Goal: Transaction & Acquisition: Book appointment/travel/reservation

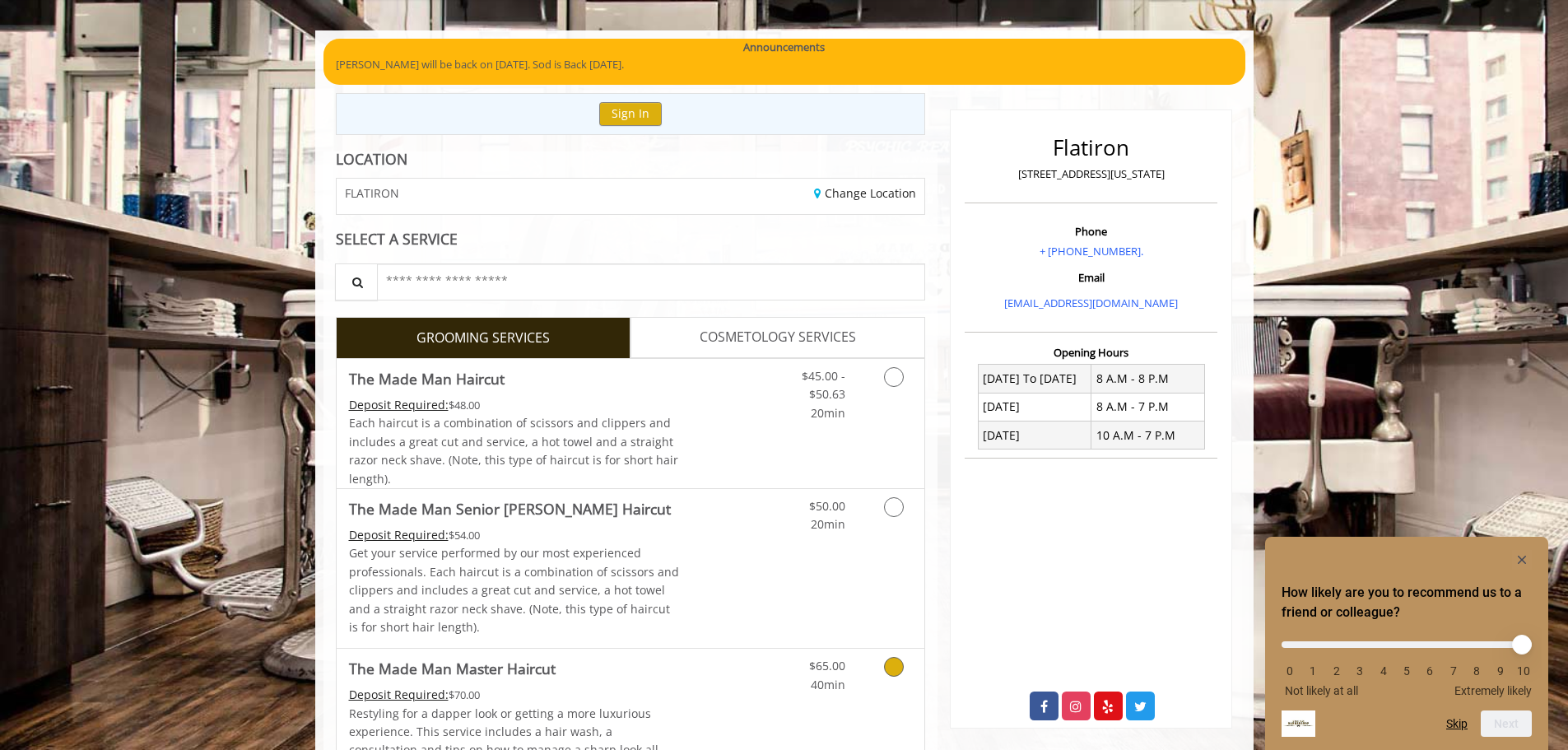
scroll to position [329, 0]
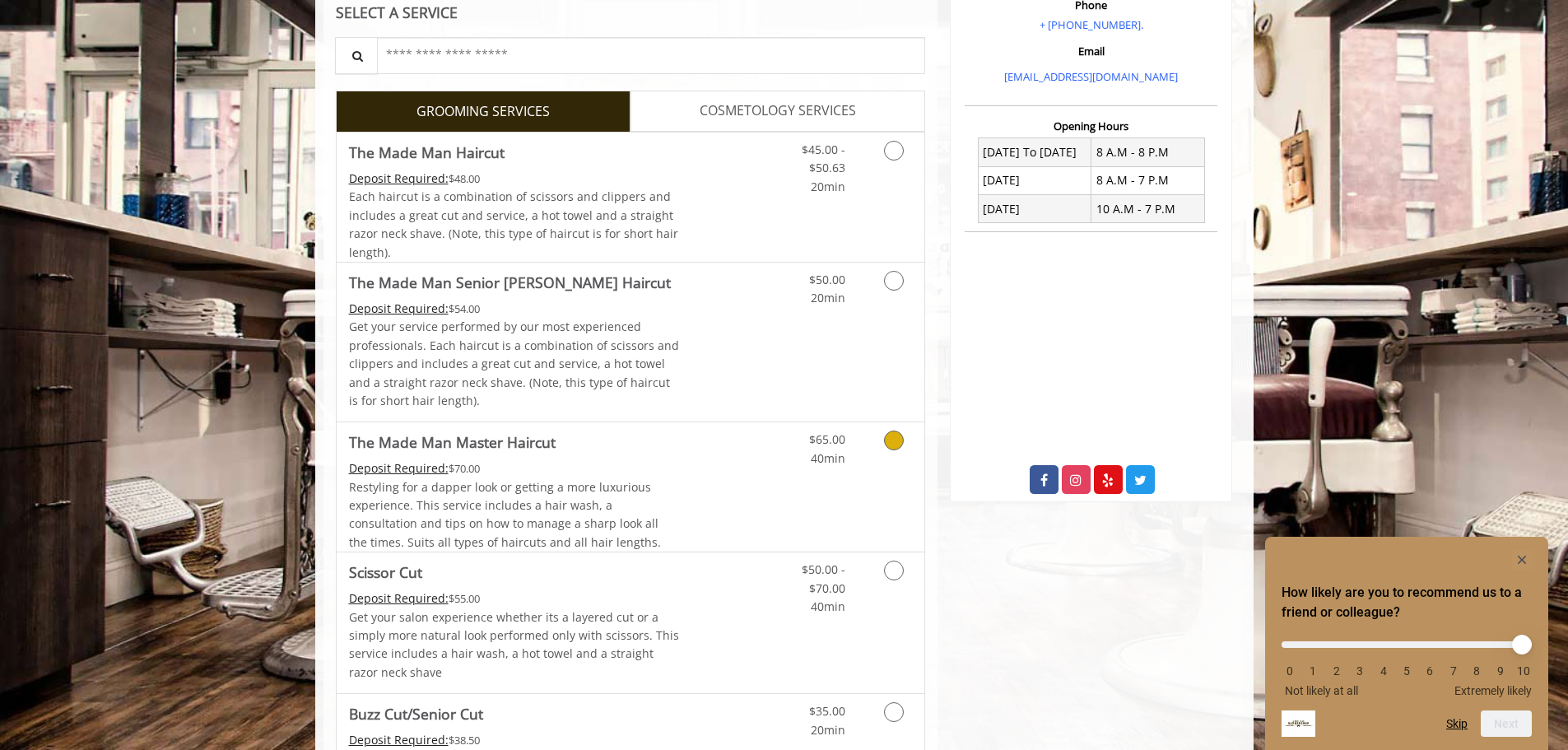
click at [596, 460] on div "Deposit Required: $70.00" at bounding box center [515, 467] width 331 height 18
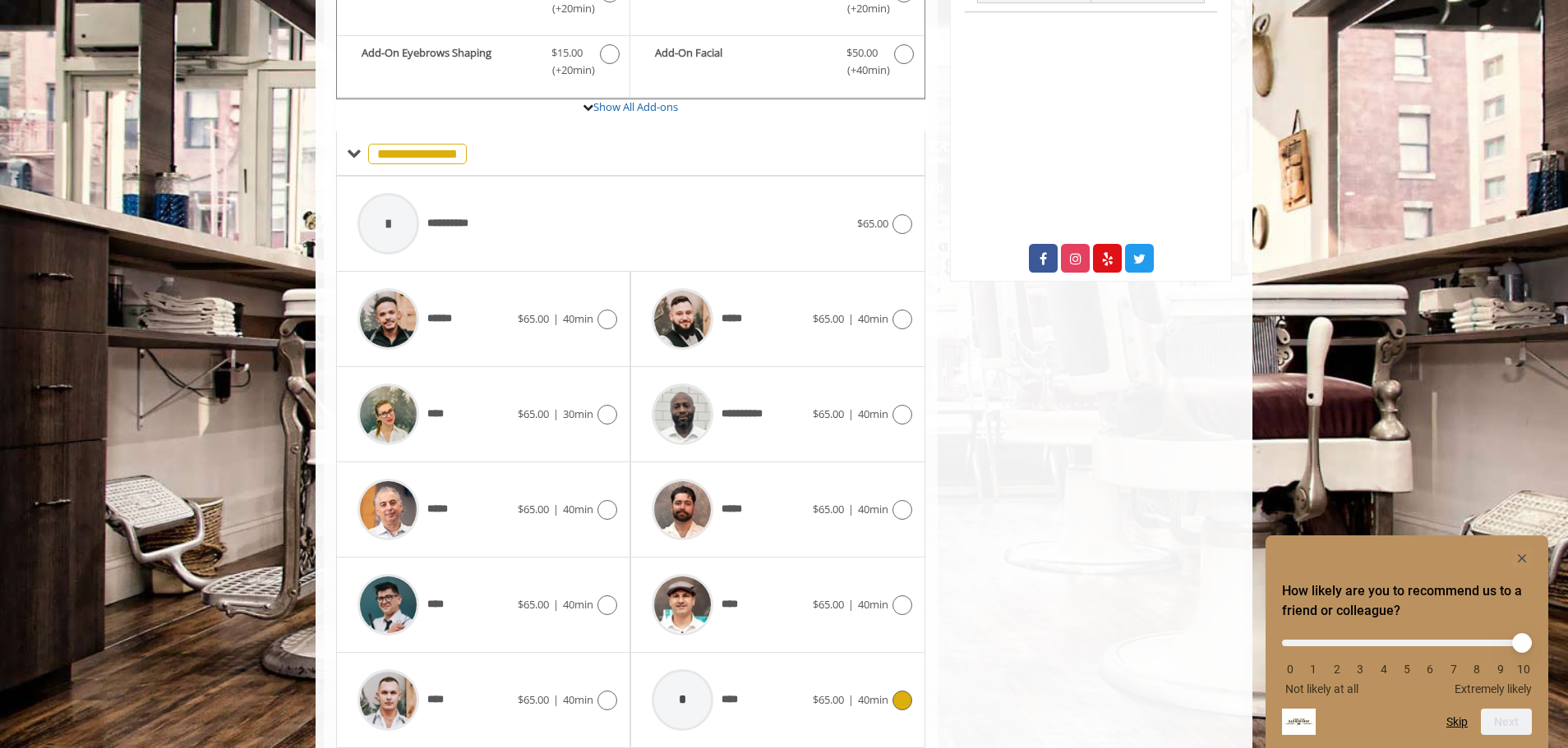
scroll to position [606, 0]
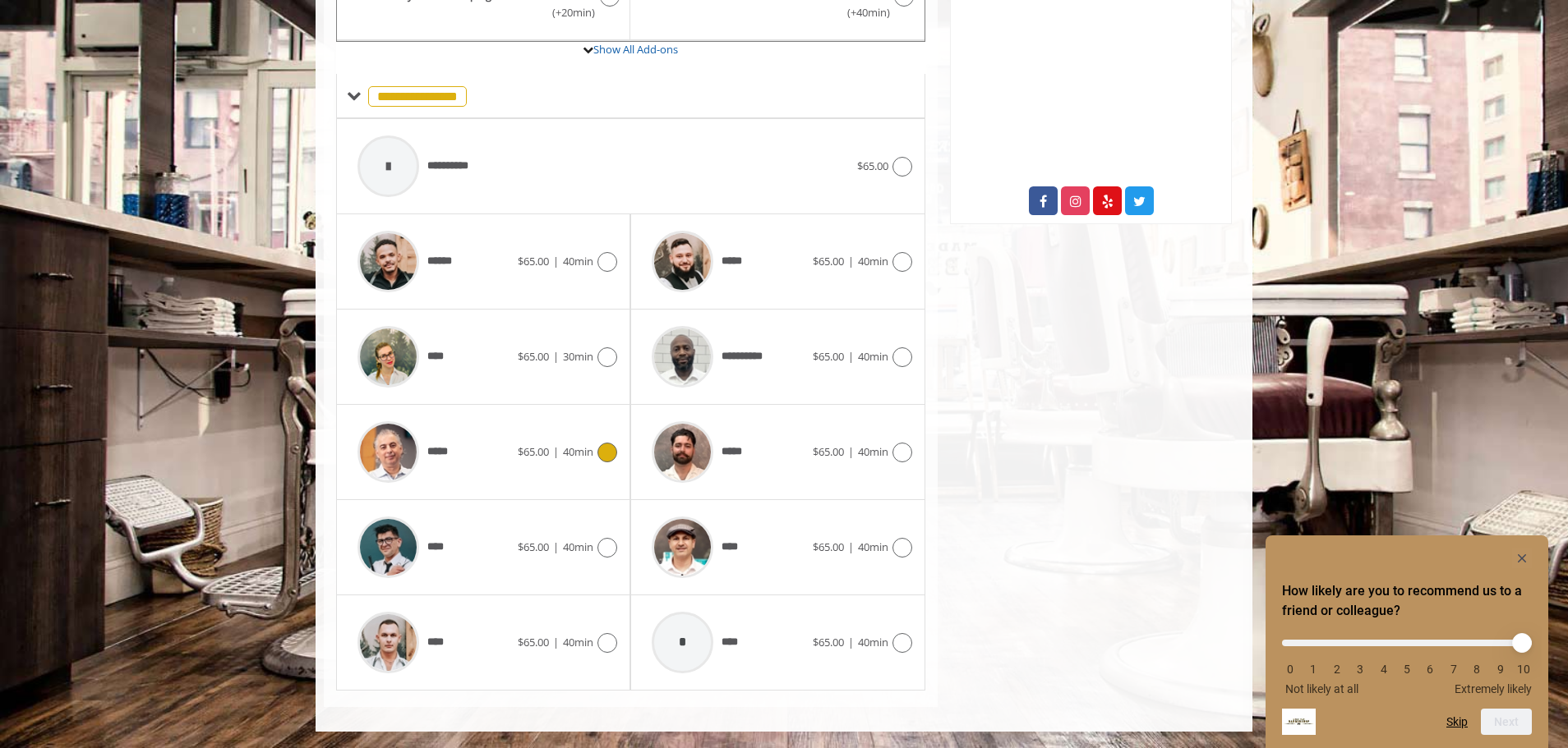
click at [514, 441] on div "*****" at bounding box center [434, 452] width 169 height 78
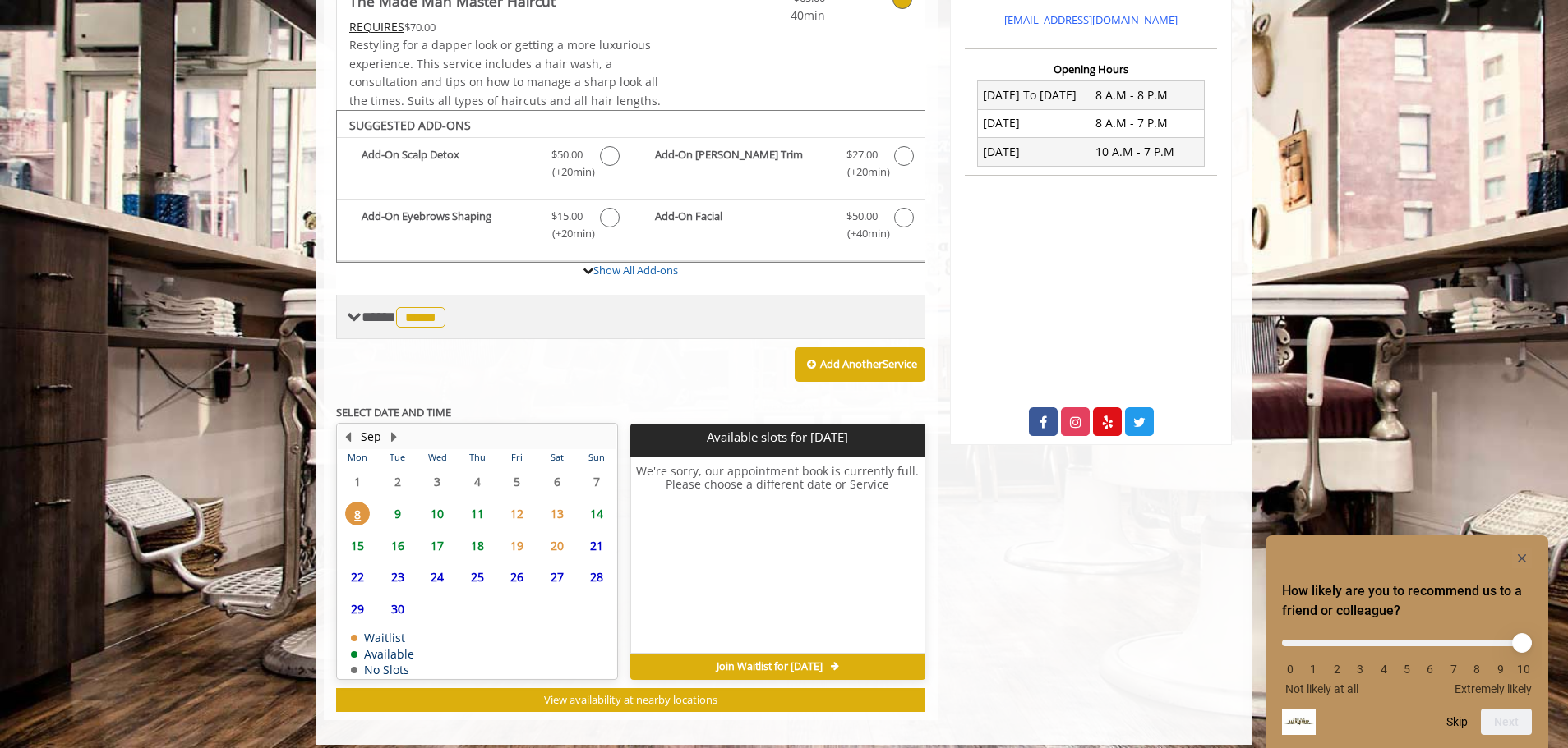
scroll to position [399, 0]
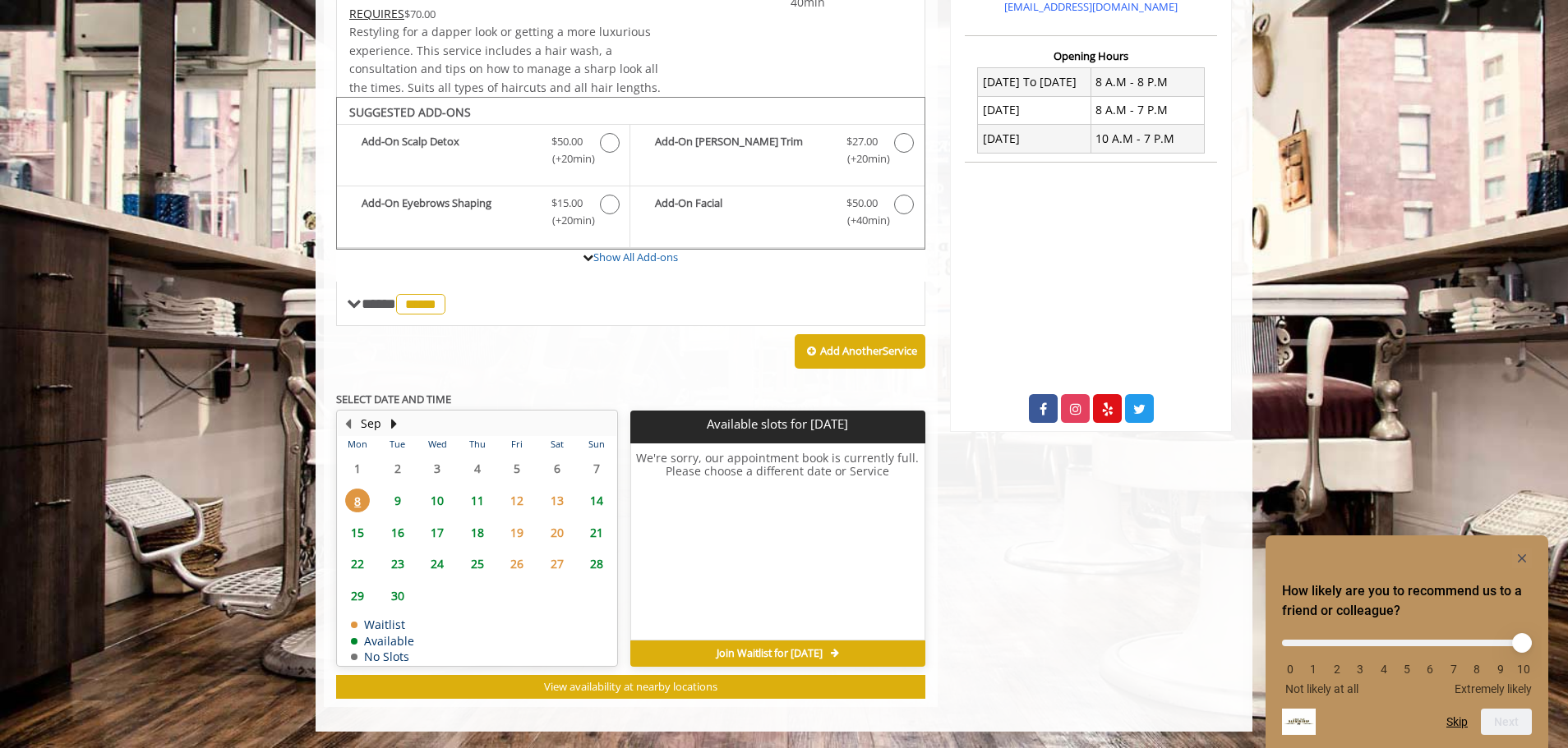
click at [393, 501] on span "9" at bounding box center [398, 501] width 25 height 24
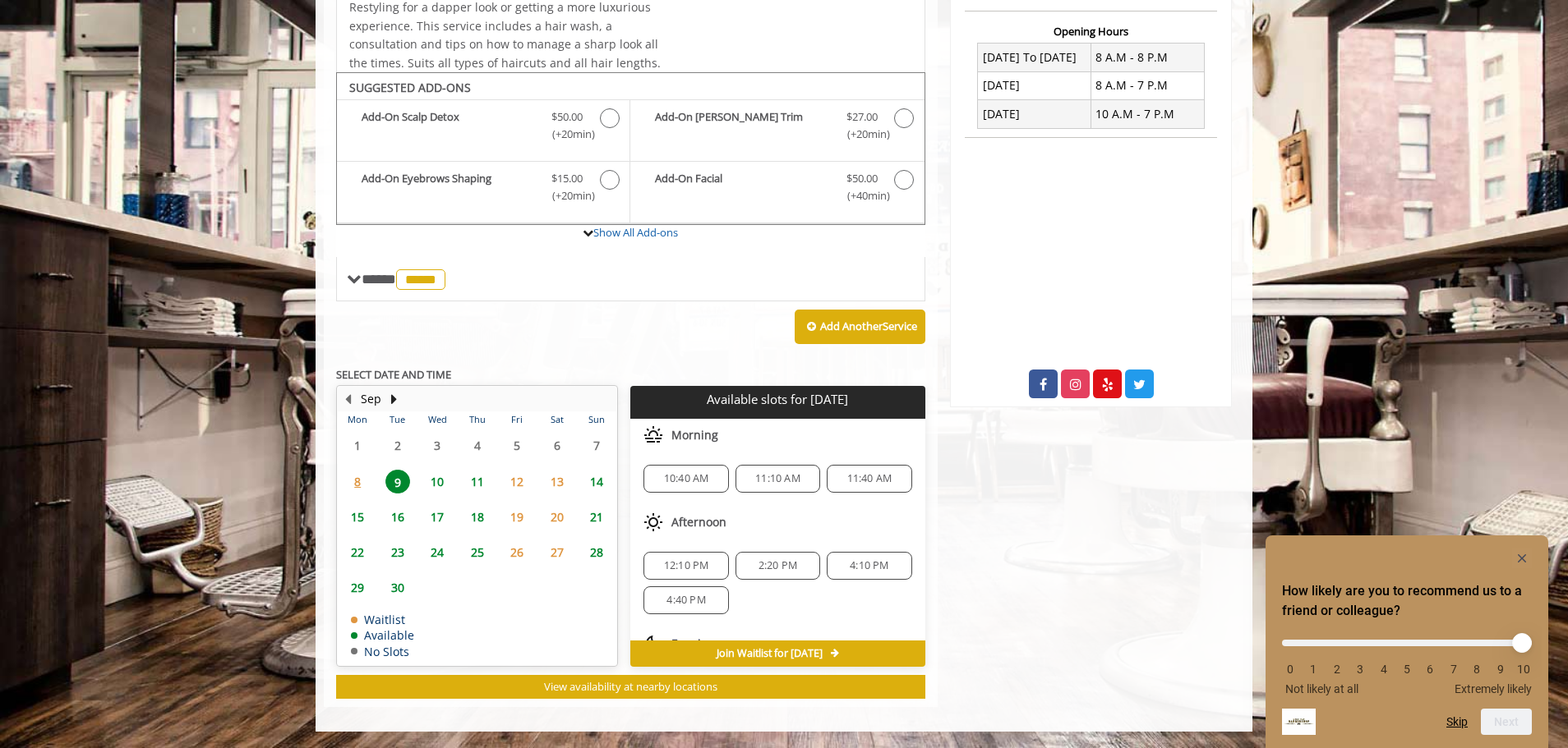
click at [643, 311] on div "Add Another Service" at bounding box center [630, 326] width 589 height 51
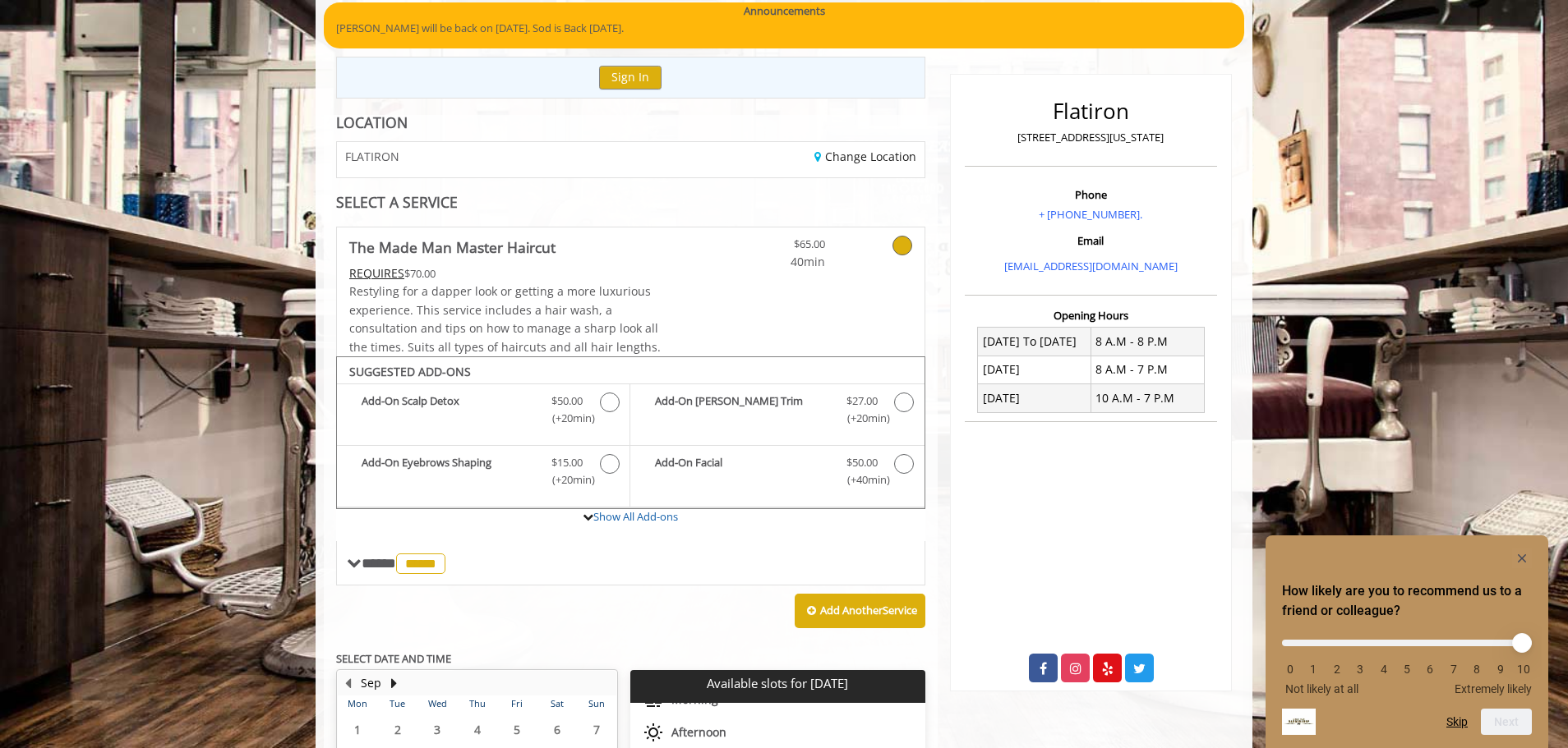
scroll to position [95, 0]
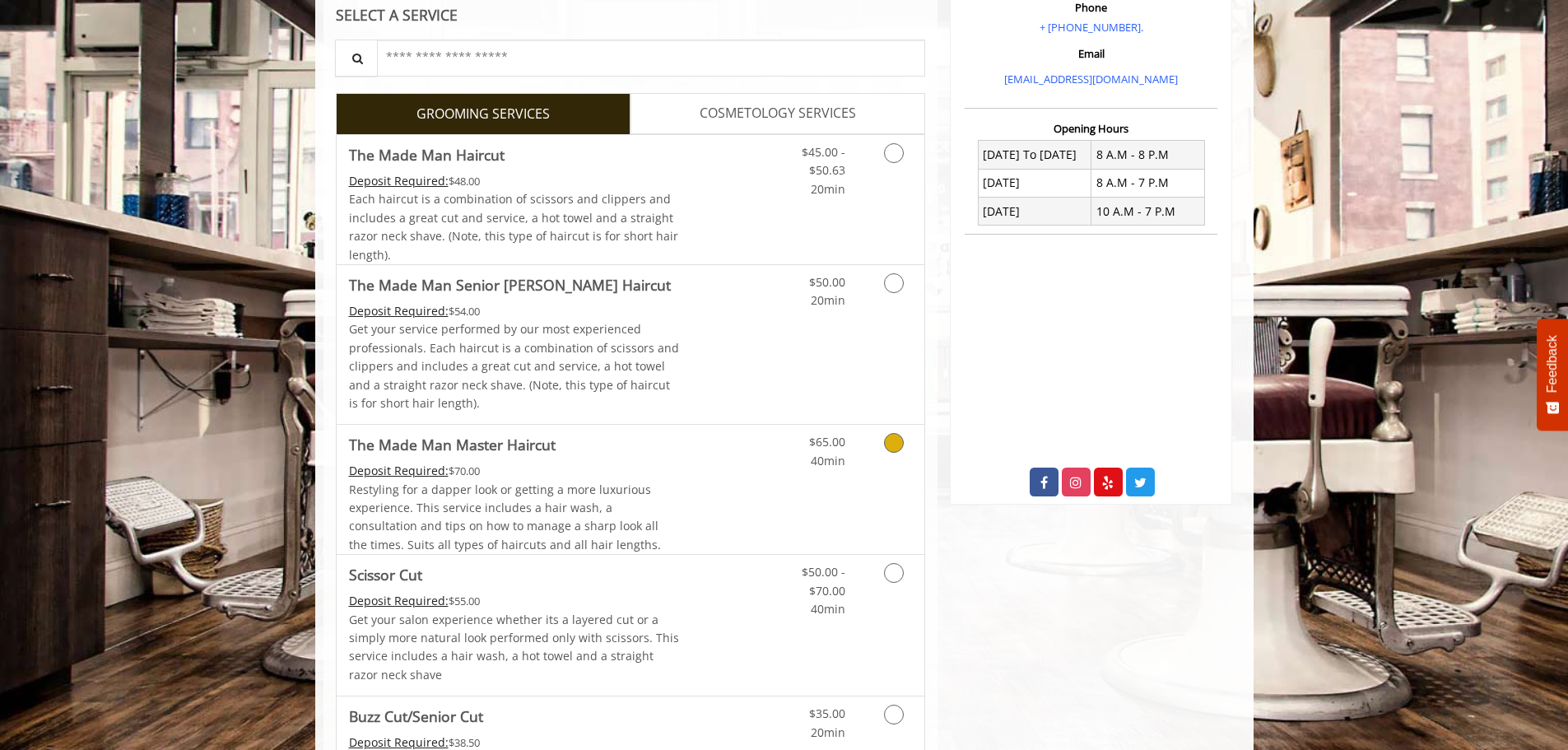
scroll to position [329, 0]
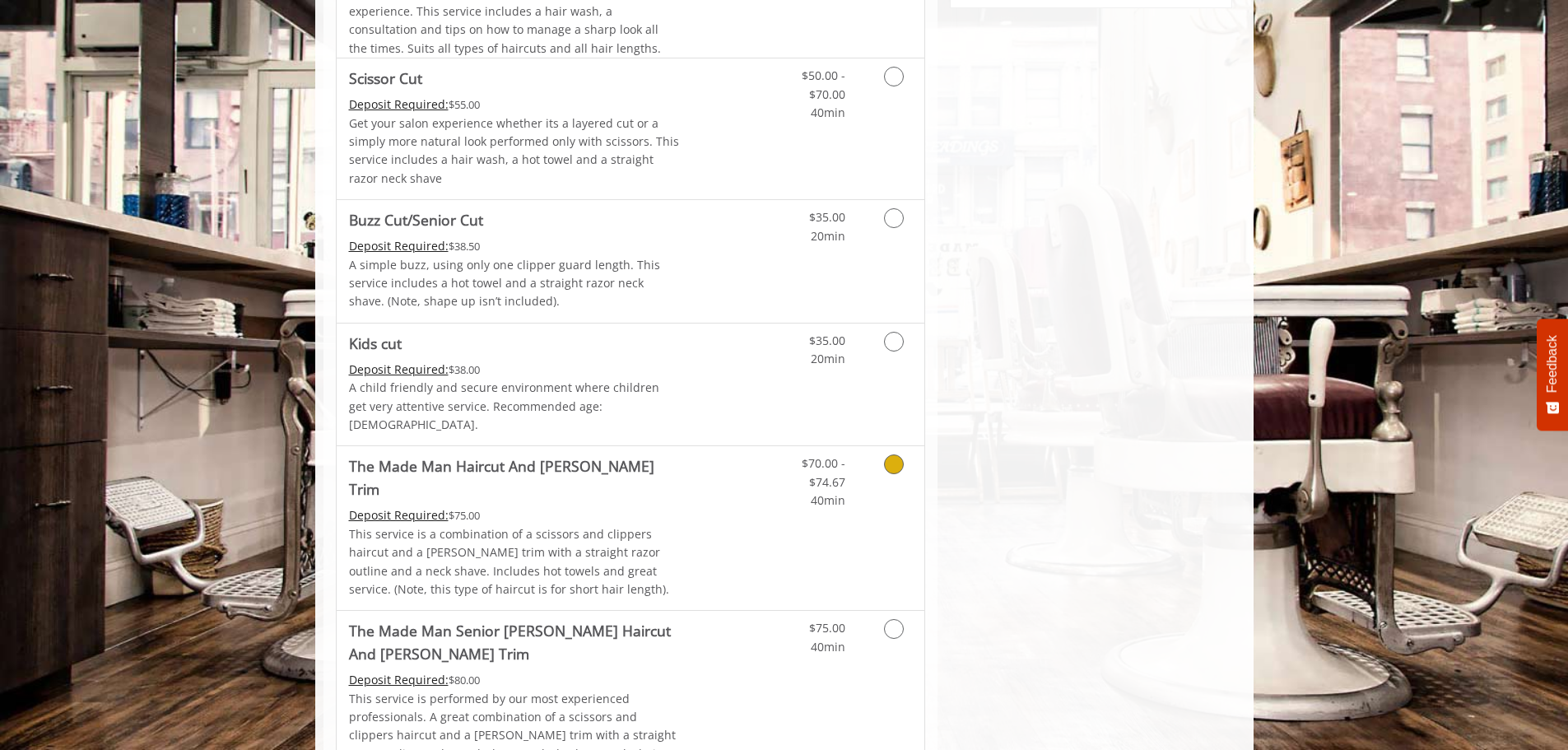
click at [645, 525] on p "This service is a combination of a scissors and clippers haircut and a [PERSON_…" at bounding box center [515, 562] width 331 height 74
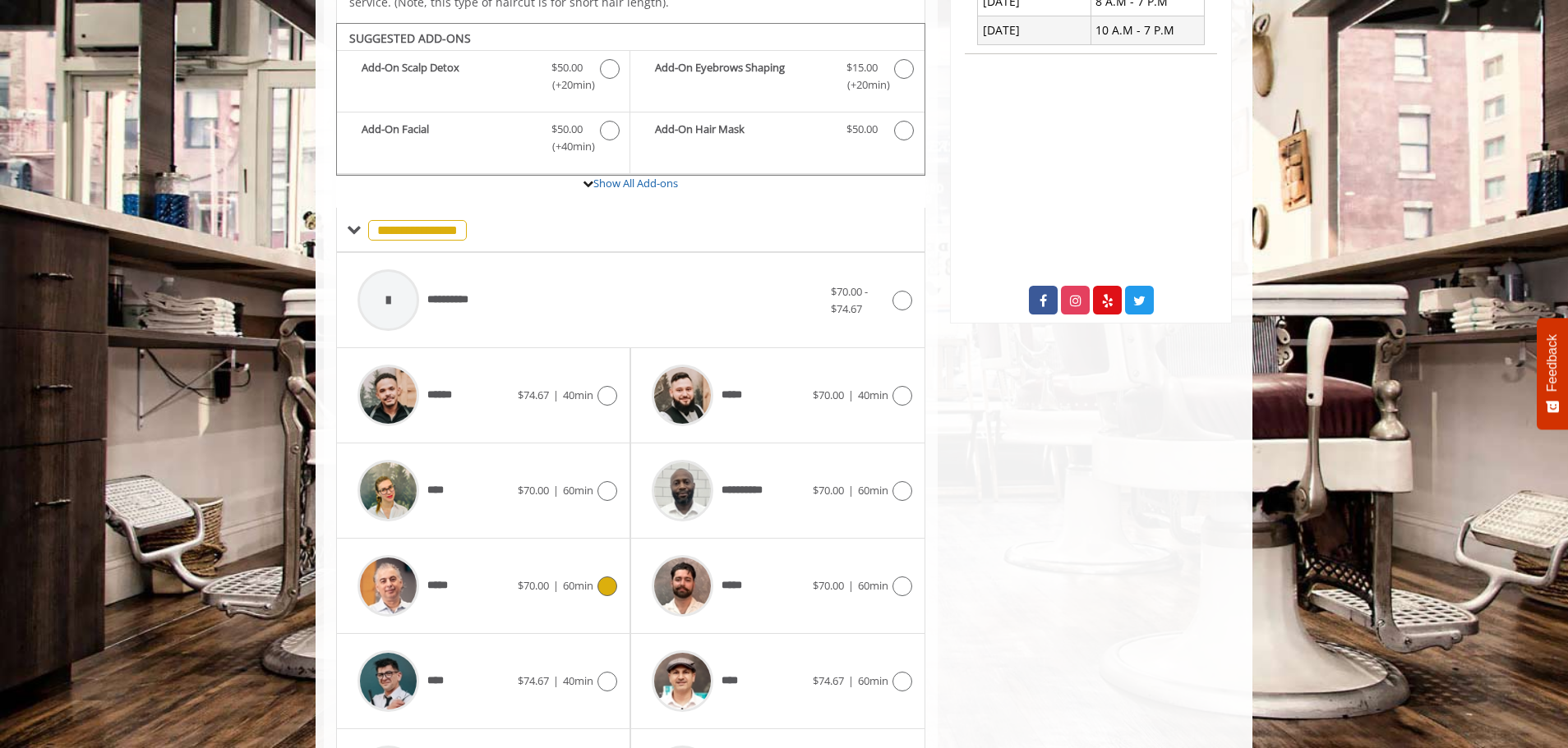
click at [451, 577] on span "*****" at bounding box center [440, 586] width 27 height 18
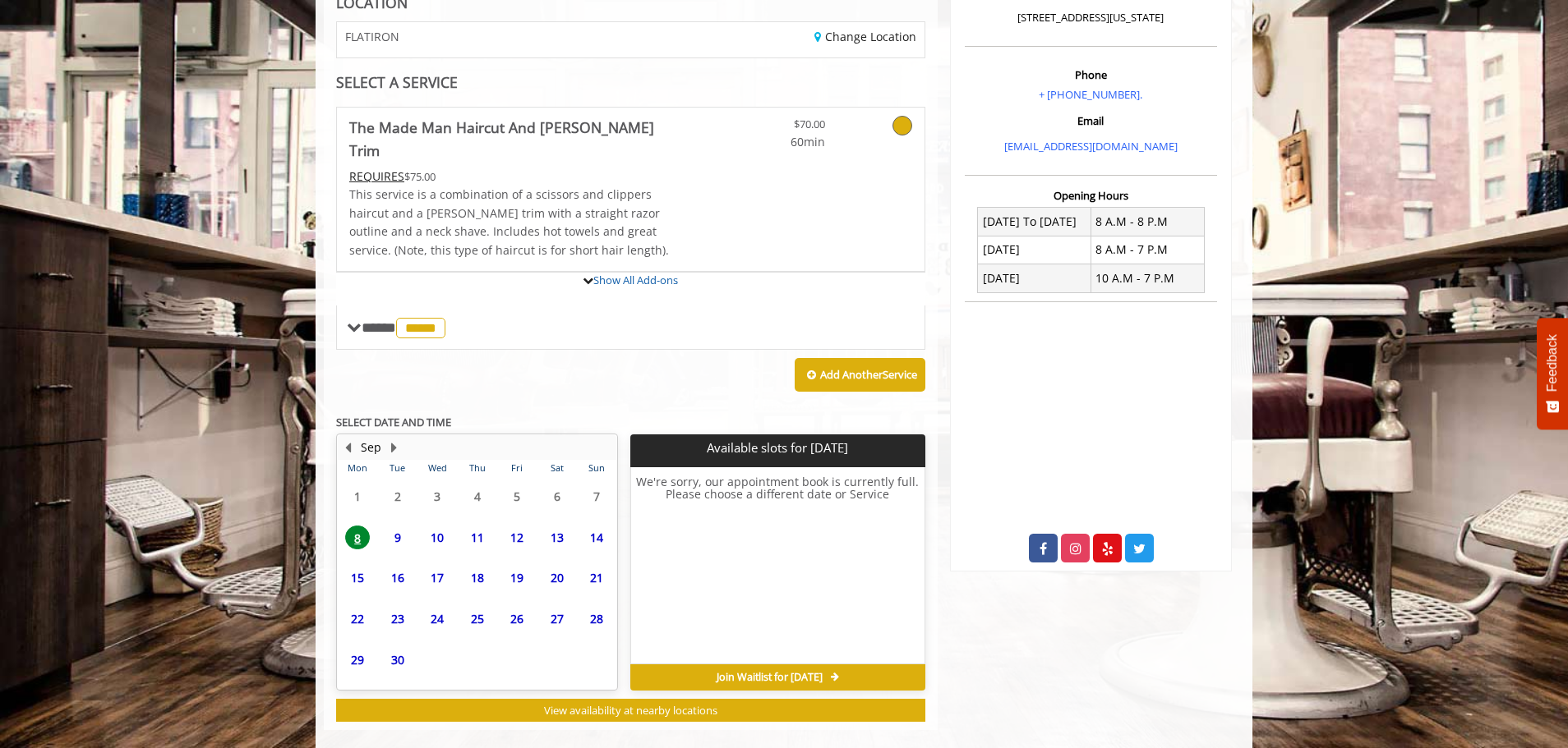
scroll to position [410, 0]
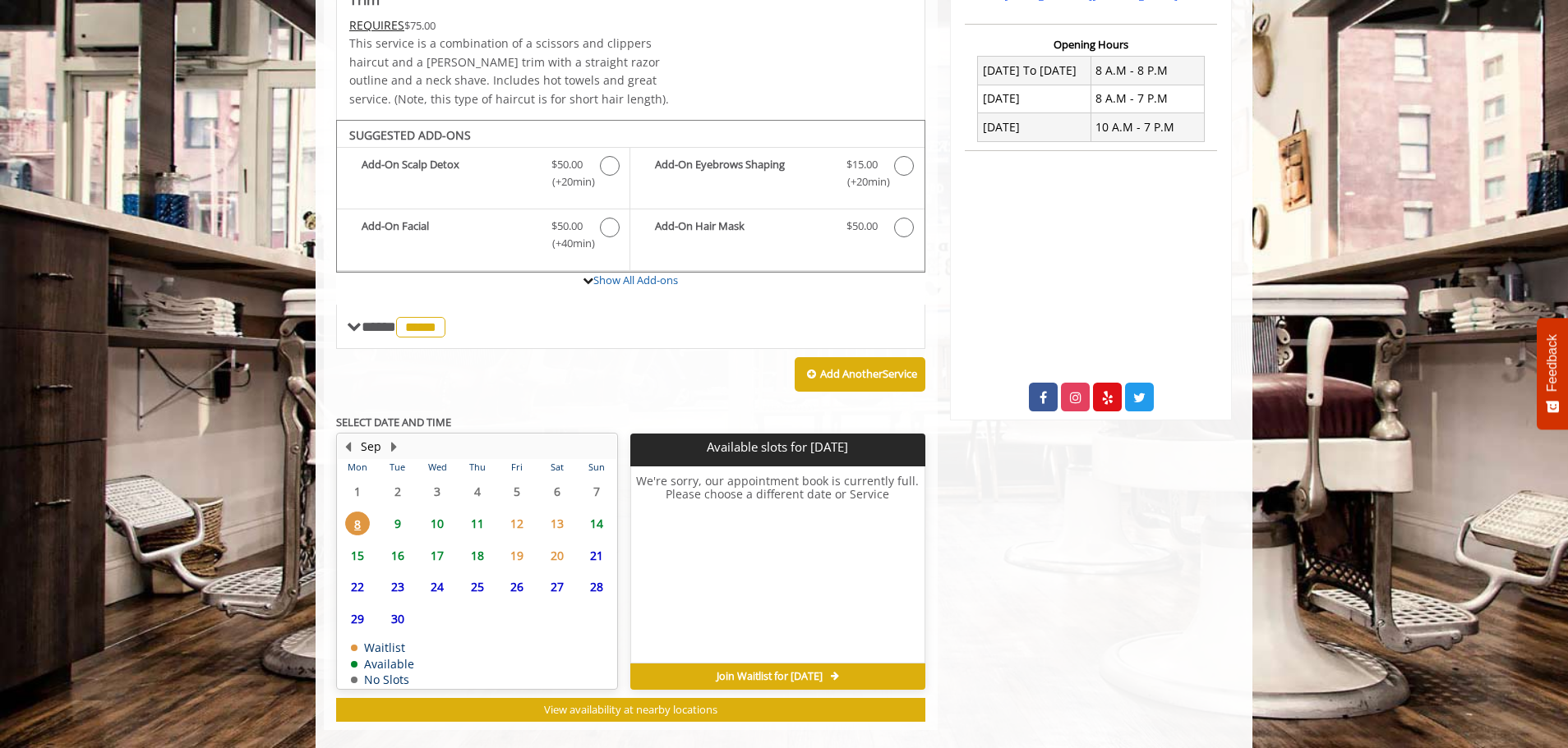
click at [398, 512] on span "9" at bounding box center [398, 524] width 25 height 24
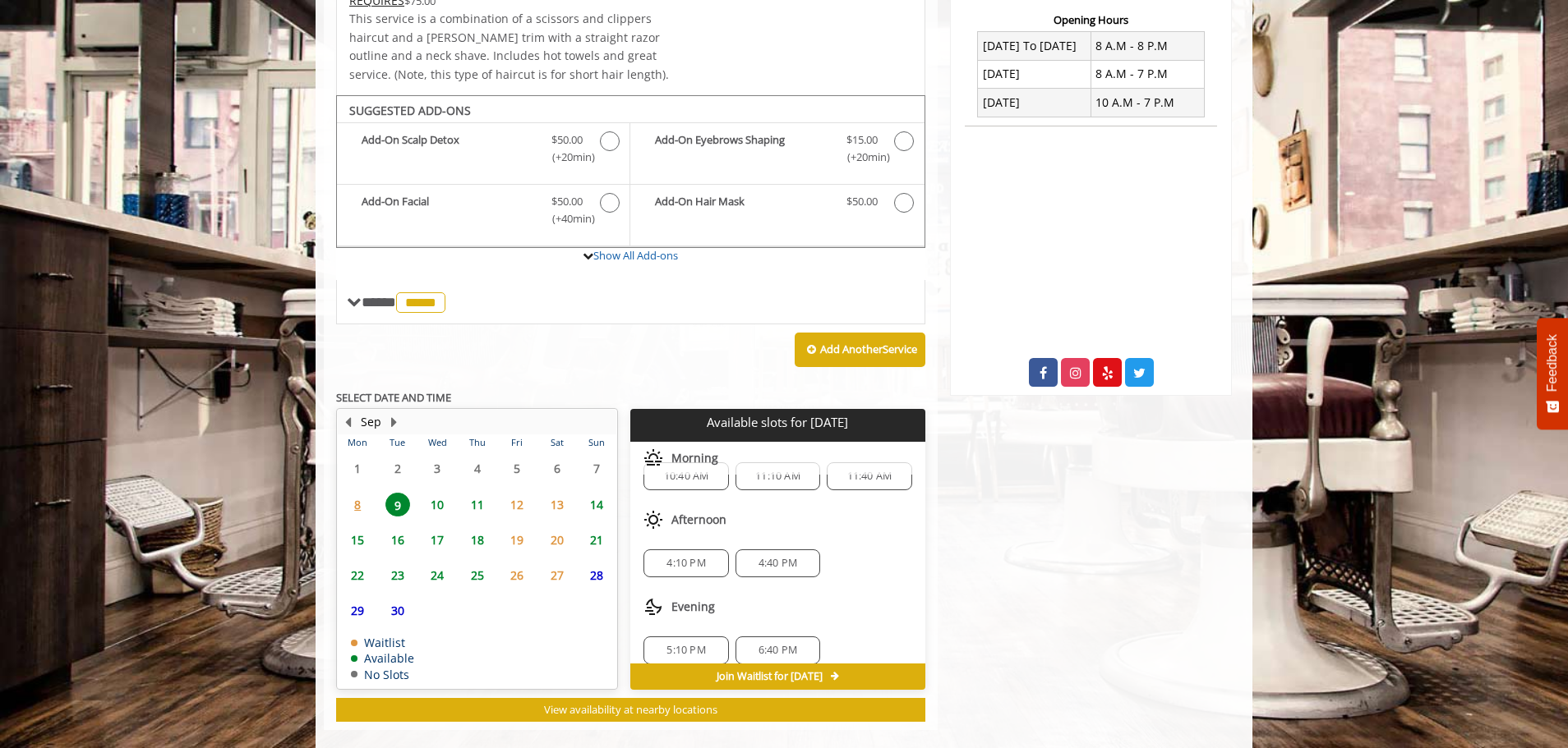
scroll to position [40, 0]
click at [430, 493] on span "10" at bounding box center [437, 505] width 25 height 24
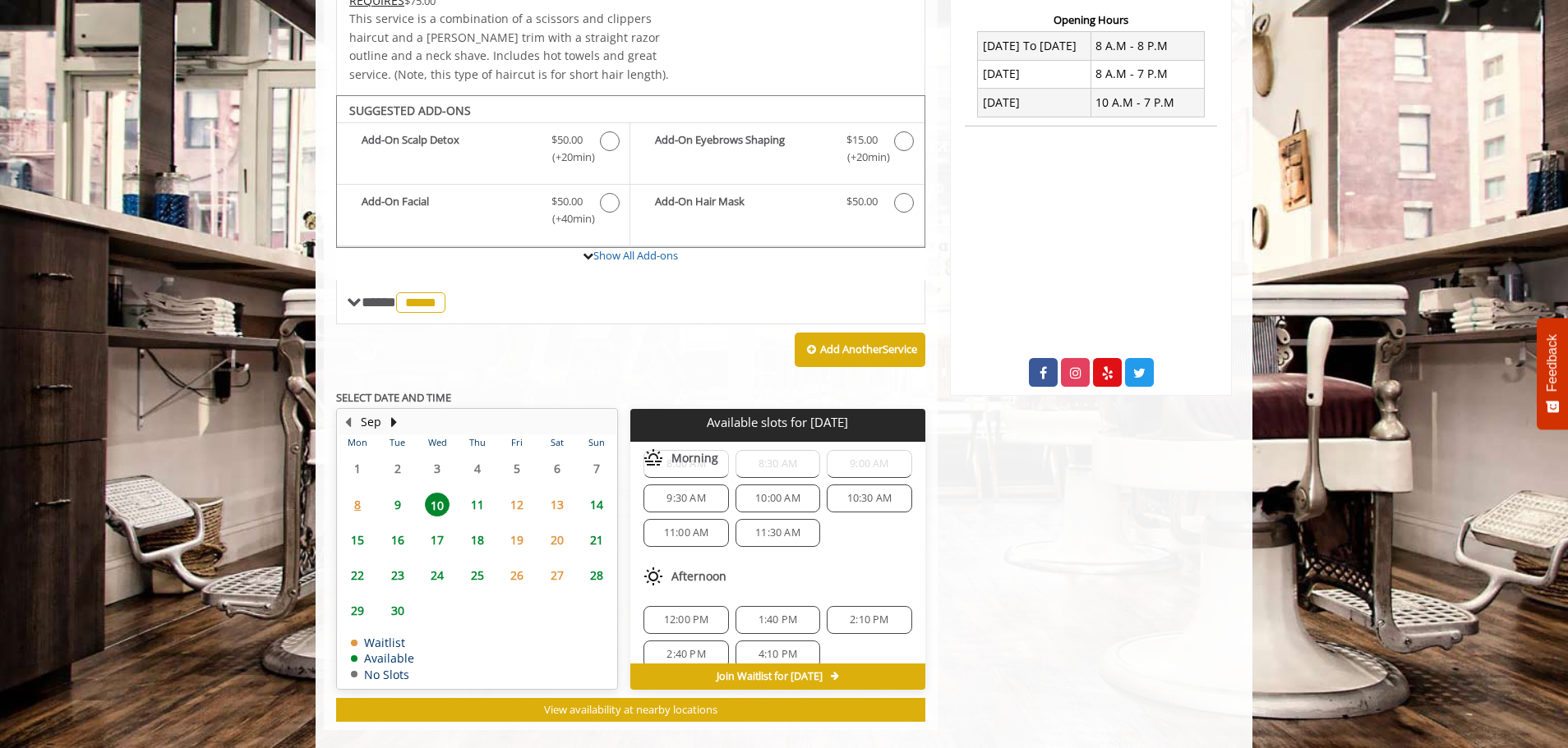
scroll to position [56, 0]
click at [402, 493] on span "9" at bounding box center [398, 505] width 25 height 24
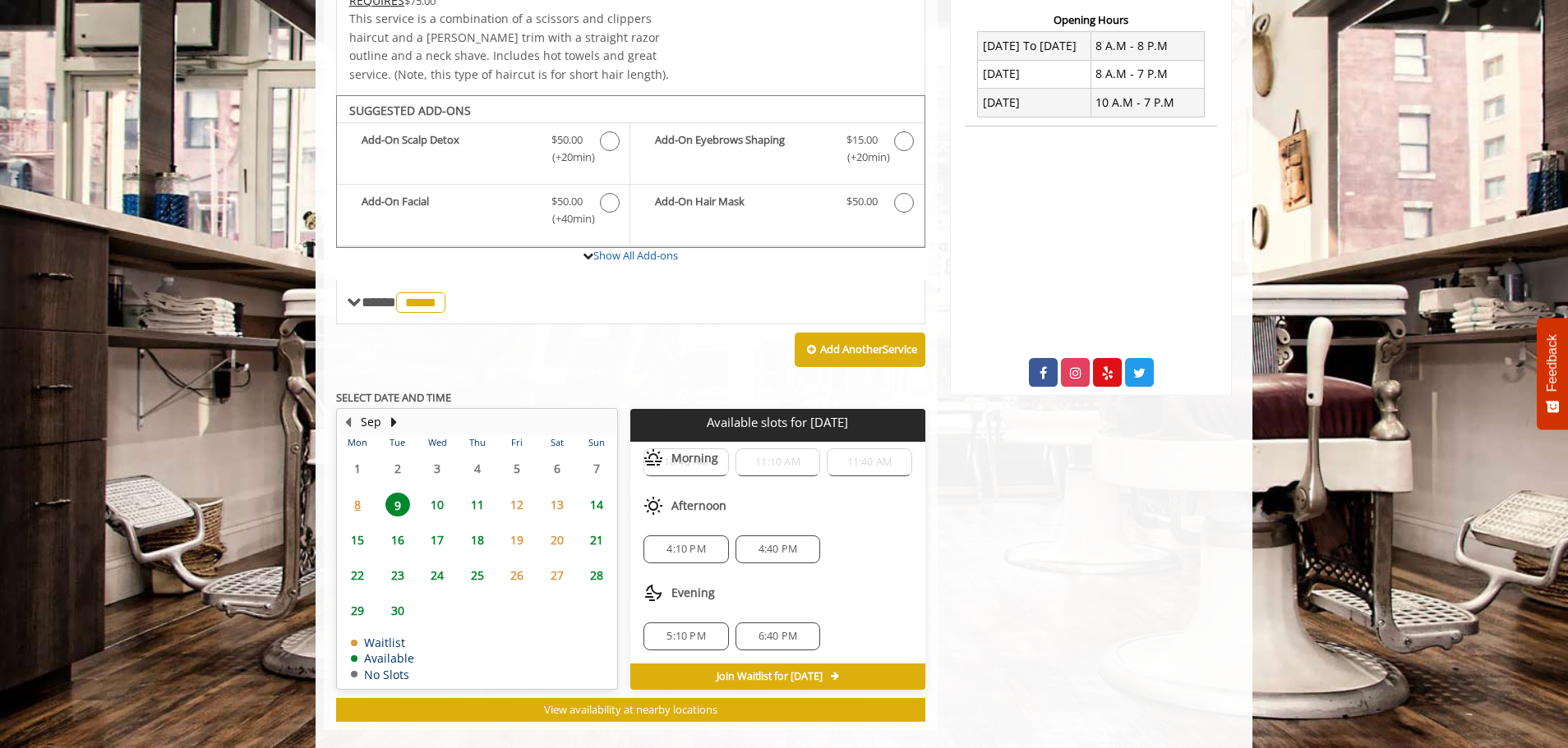
scroll to position [0, 0]
click at [746, 36] on div "$70.00 60min" at bounding box center [825, 13] width 196 height 163
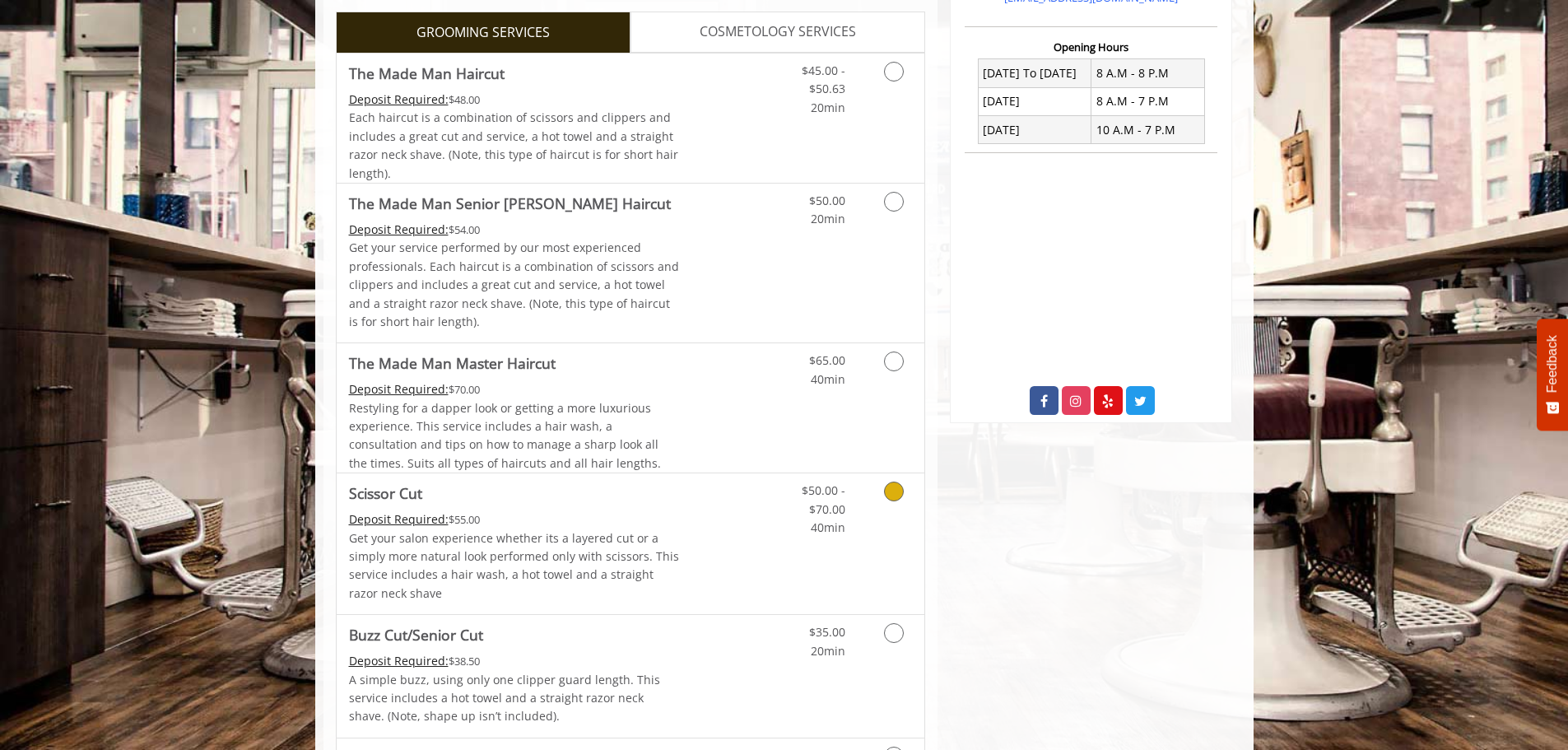
scroll to position [412, 0]
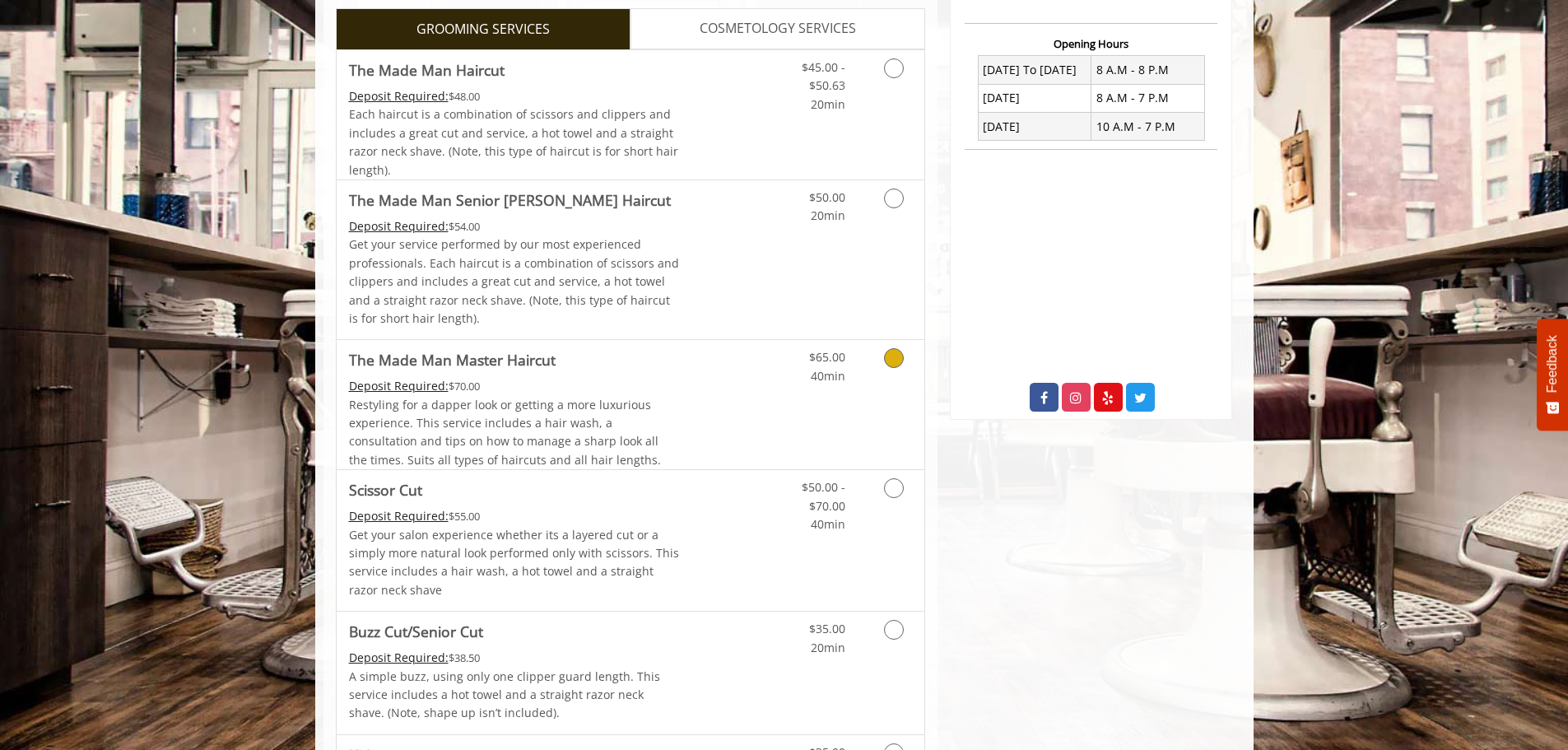
click at [640, 402] on span "Restyling for a dapper look or getting a more luxurious experience. This servic…" at bounding box center [505, 432] width 312 height 71
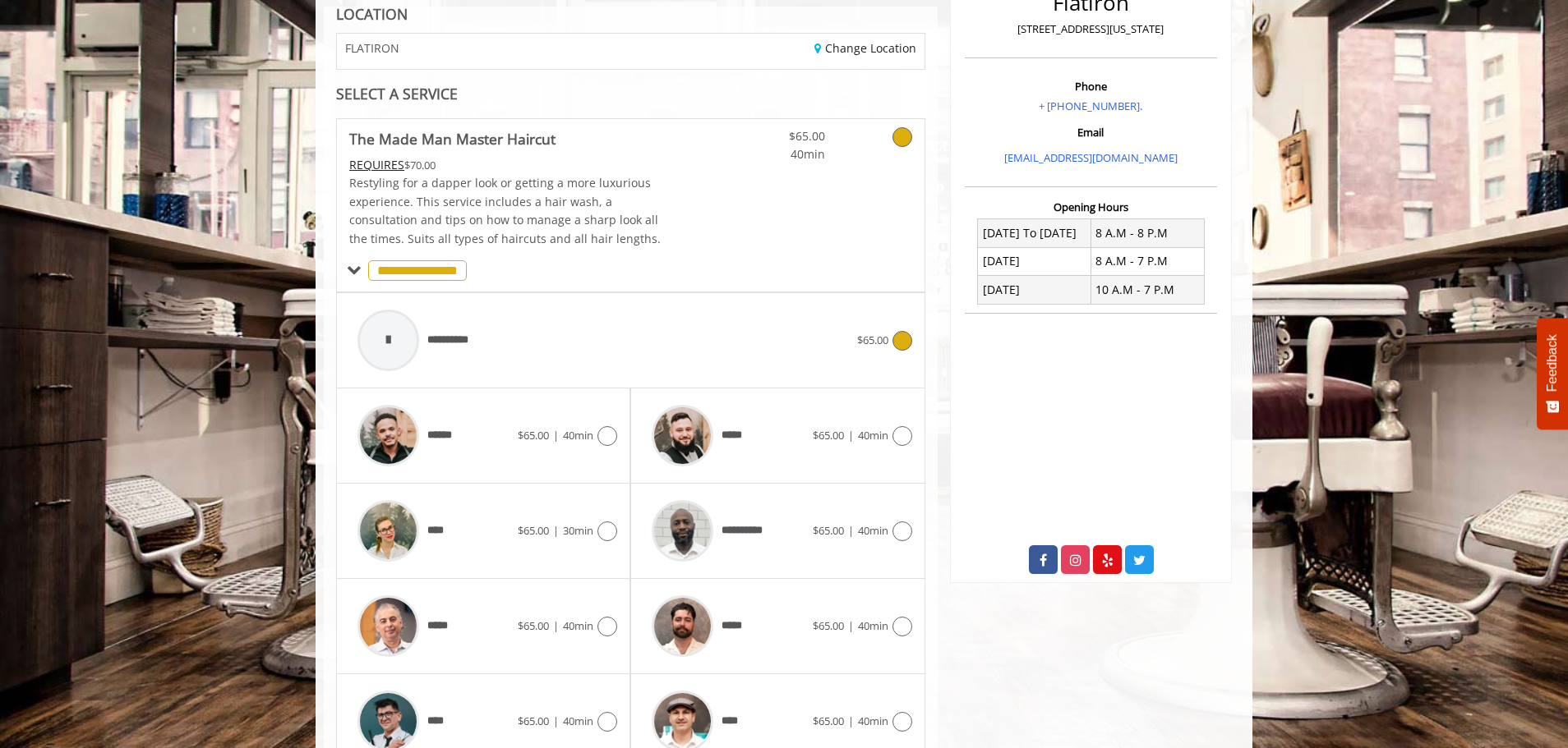
scroll to position [359, 0]
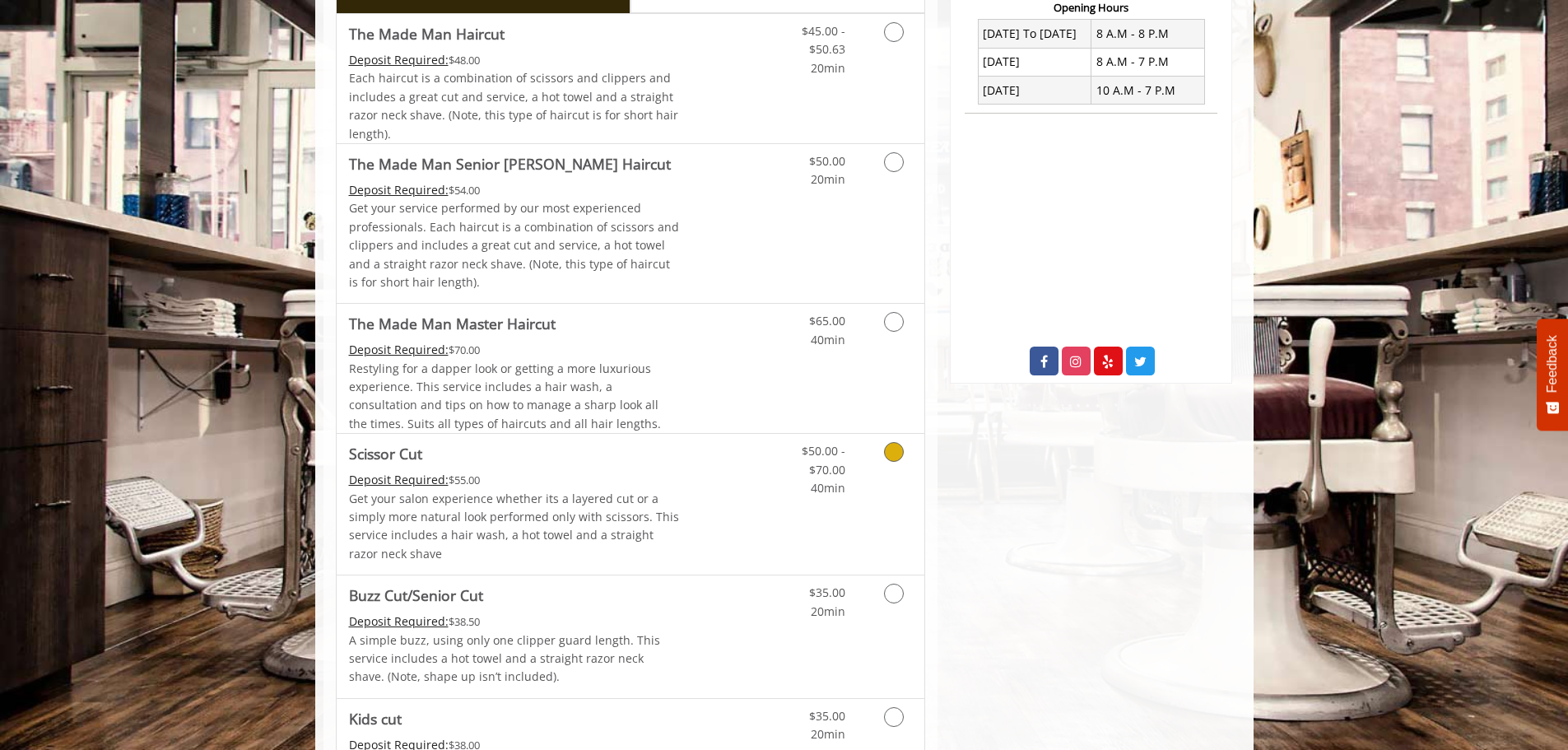
scroll to position [659, 0]
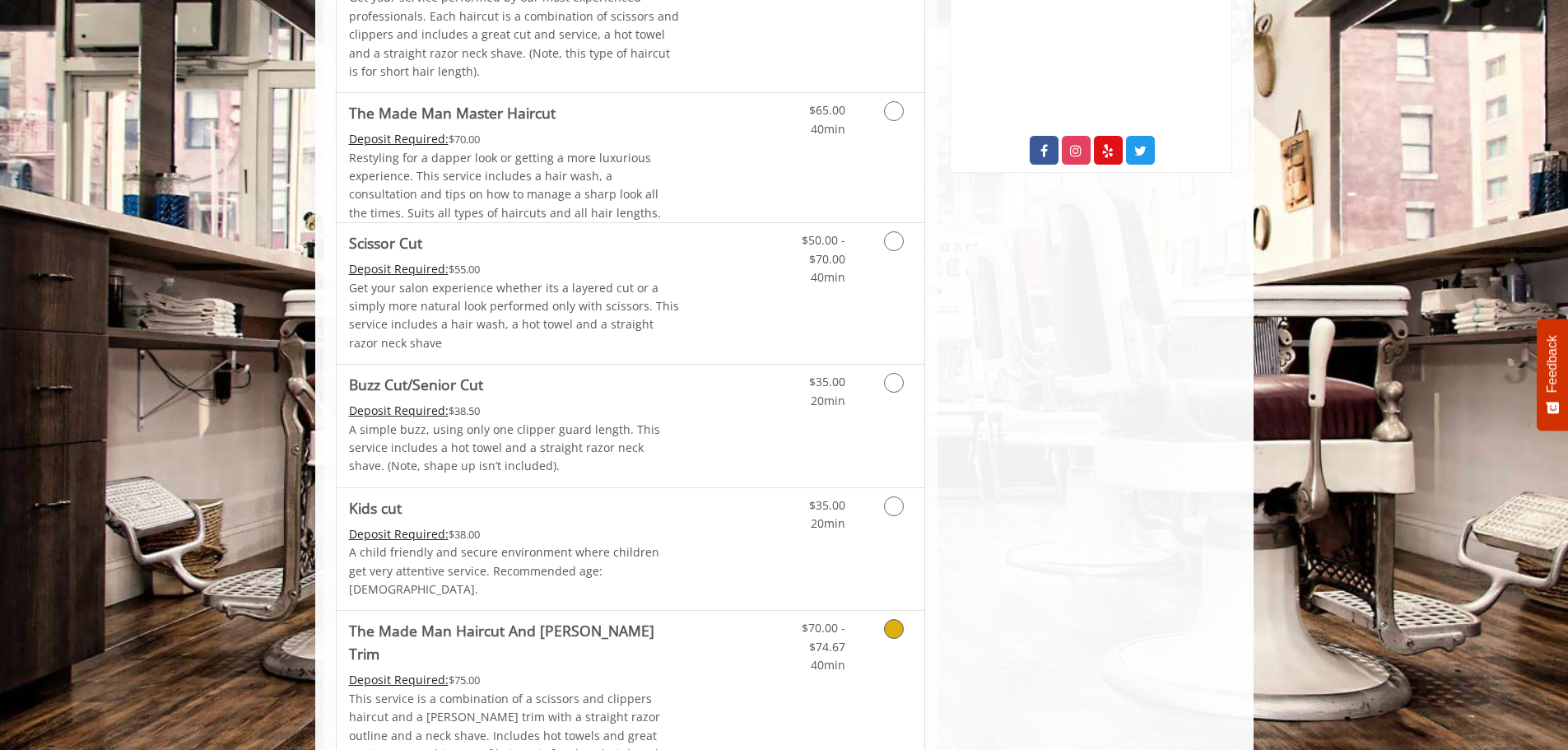
click at [670, 671] on div "Deposit Required: $75.00" at bounding box center [515, 679] width 331 height 18
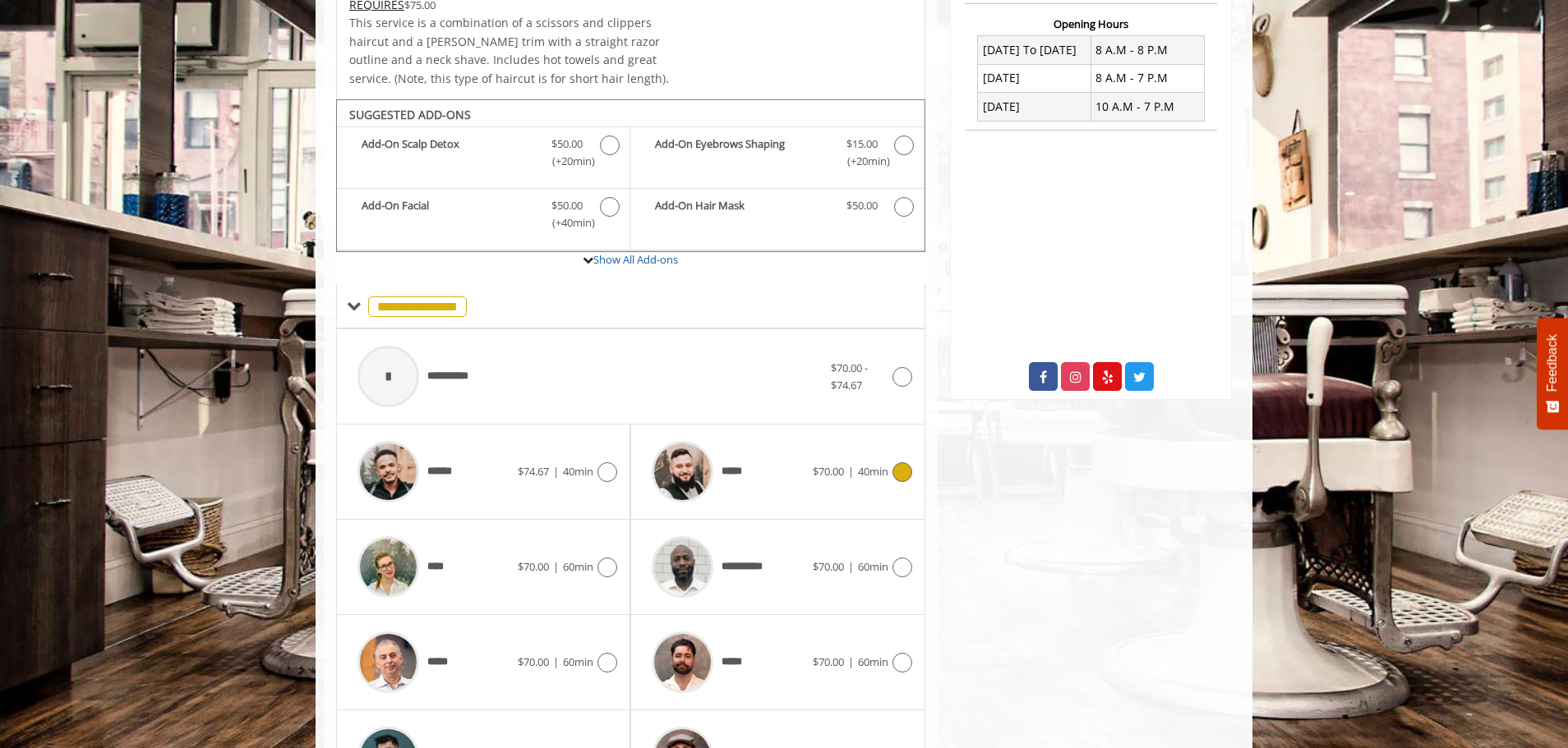
scroll to position [507, 0]
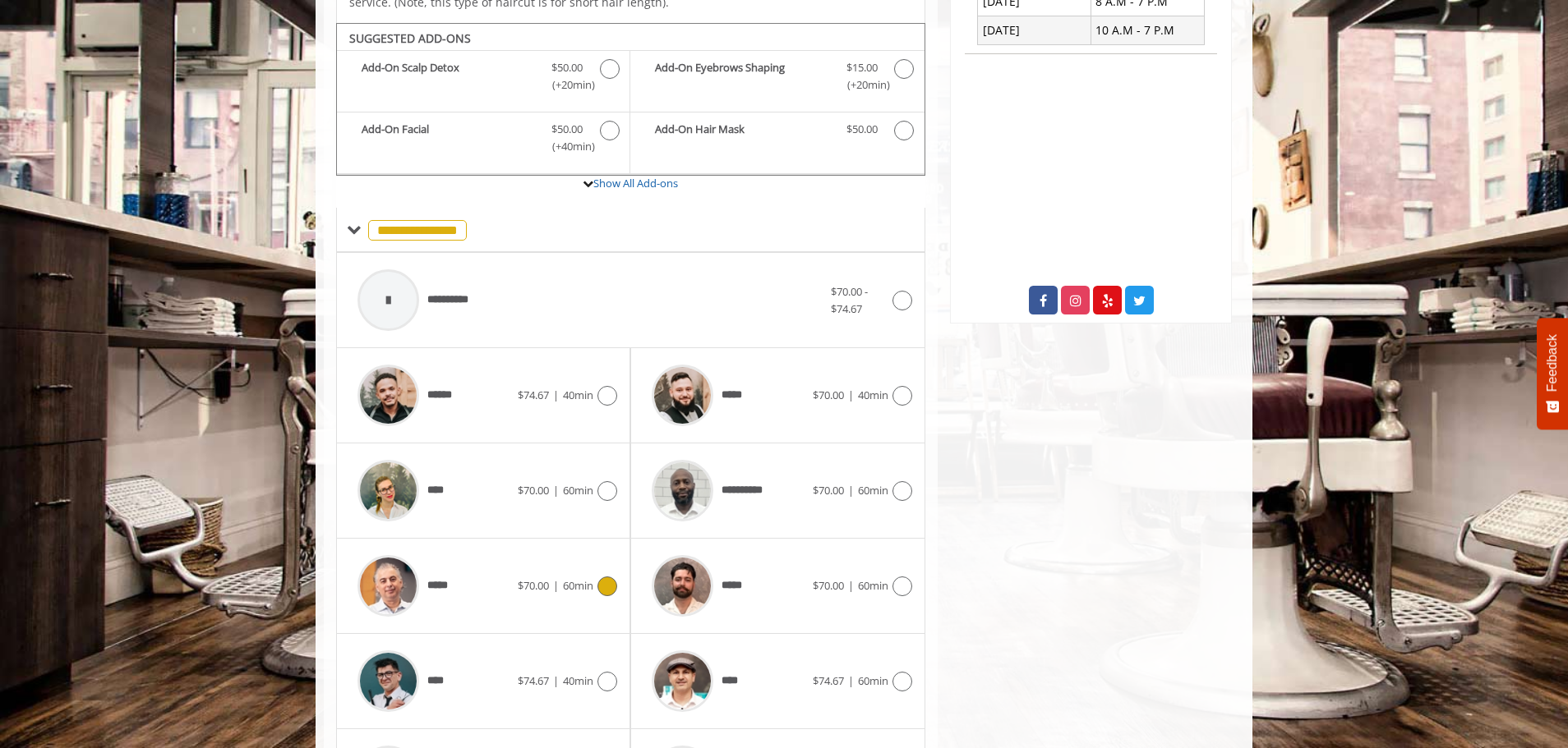
click at [495, 592] on div "*****" at bounding box center [434, 586] width 169 height 78
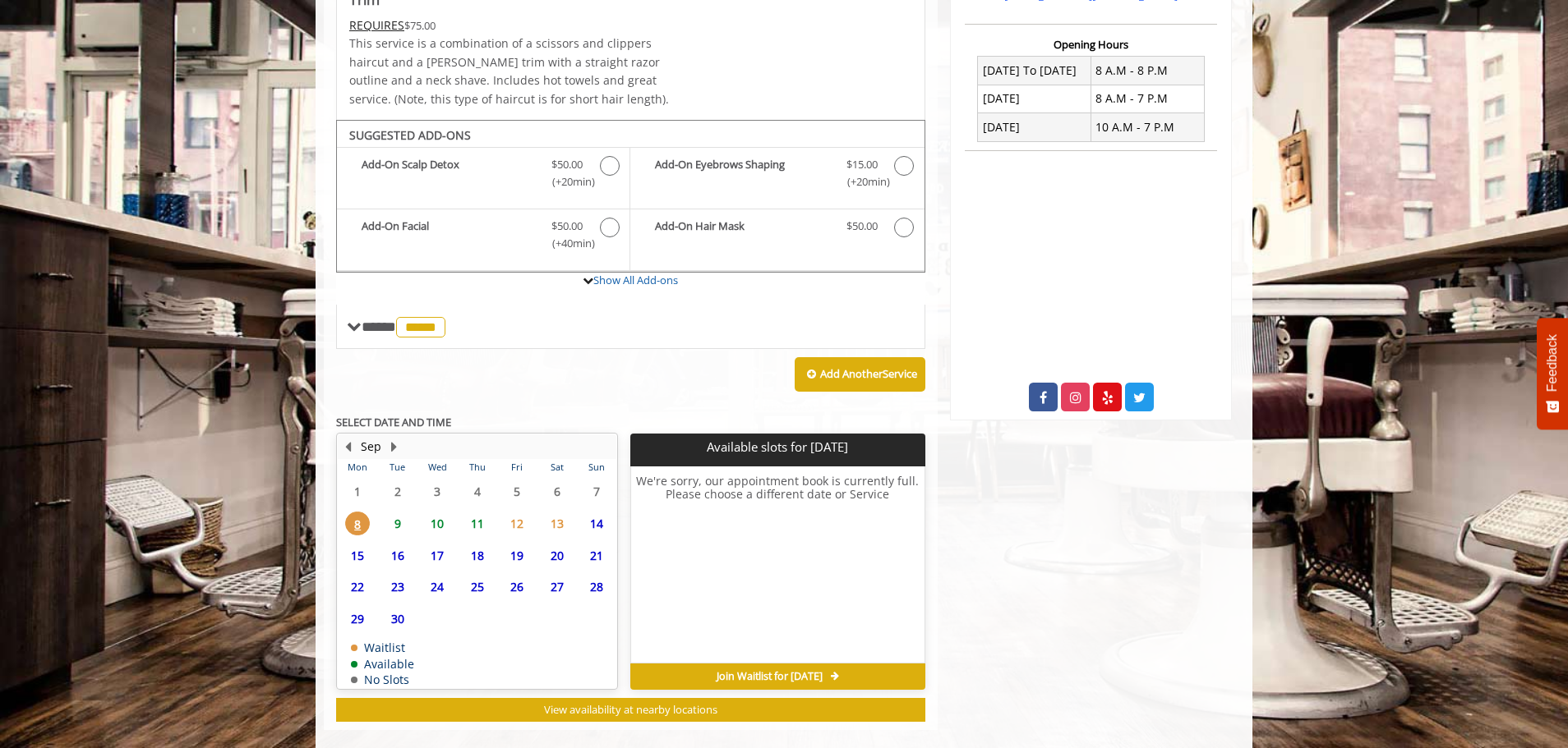
click at [388, 512] on span "9" at bounding box center [398, 524] width 25 height 24
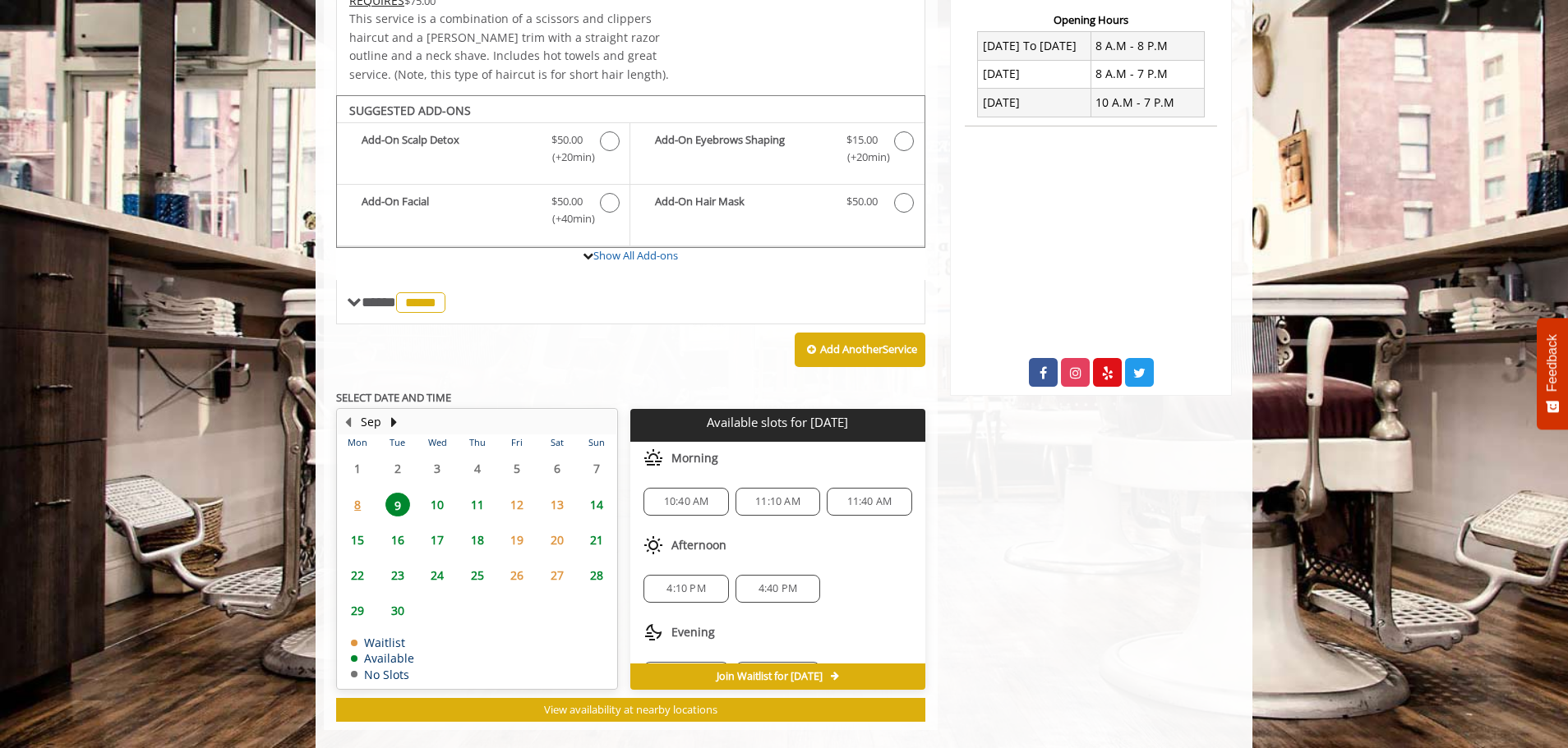
click at [357, 493] on span "8" at bounding box center [357, 505] width 25 height 24
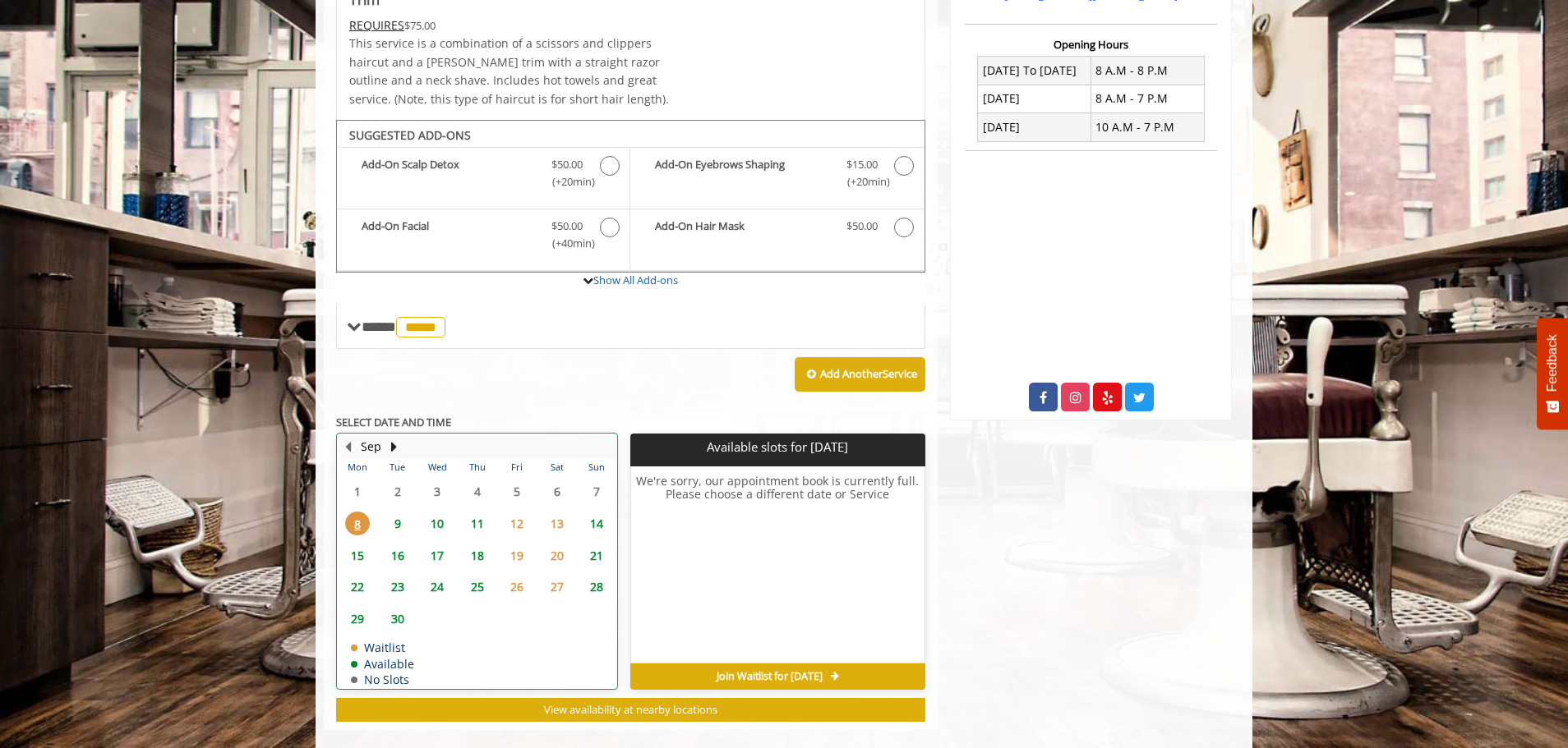
click at [372, 512] on div "8" at bounding box center [357, 524] width 32 height 24
click at [383, 512] on div "9" at bounding box center [396, 524] width 32 height 24
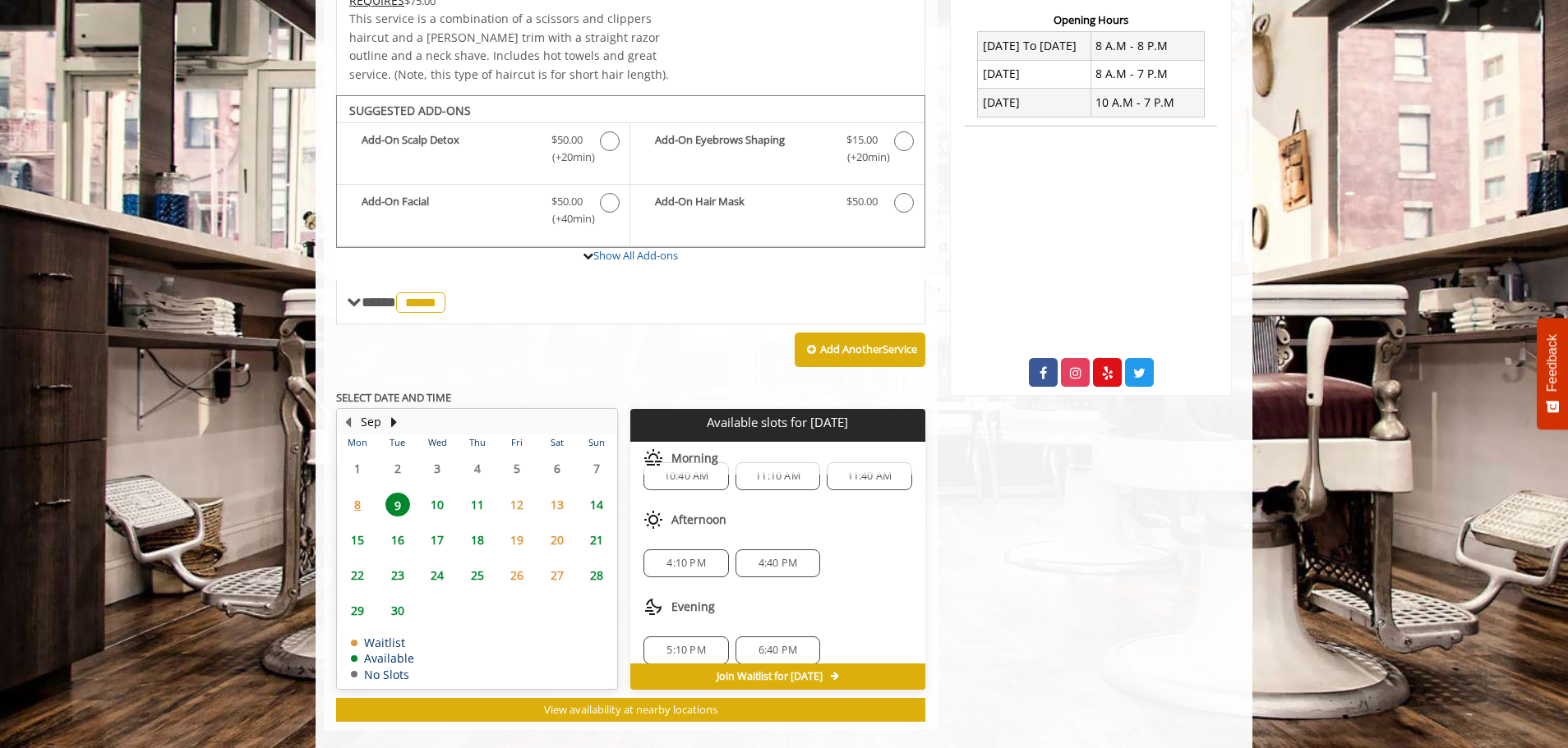
scroll to position [40, 0]
click at [862, 577] on div "Evening" at bounding box center [777, 592] width 294 height 32
